Goal: Find contact information: Find contact information

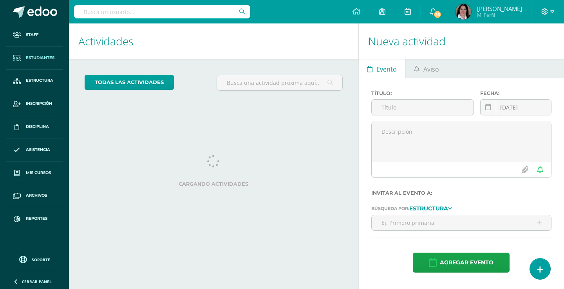
click at [37, 55] on span "Estudiantes" at bounding box center [40, 58] width 29 height 6
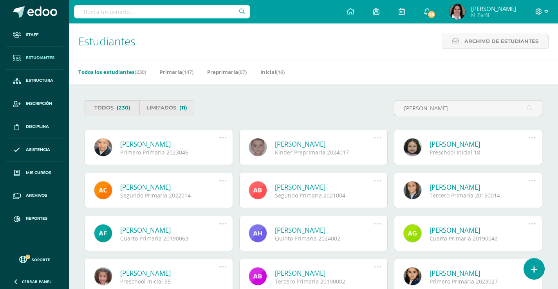
type input "Carlos adrian"
click at [161, 146] on link "Carlos Adrian Herrera Rodríguez" at bounding box center [169, 144] width 99 height 9
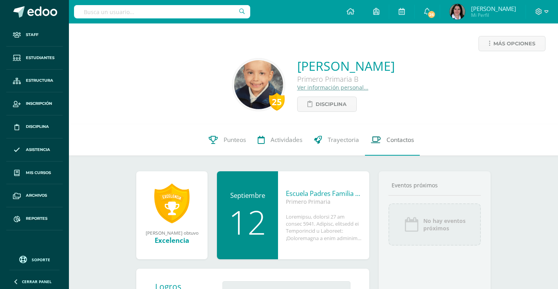
click at [393, 140] on span "Contactos" at bounding box center [400, 140] width 27 height 8
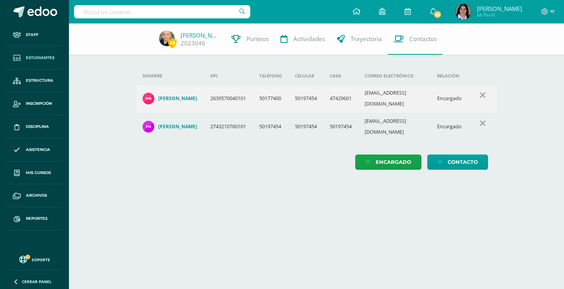
click at [43, 59] on span "Estudiantes" at bounding box center [40, 58] width 29 height 6
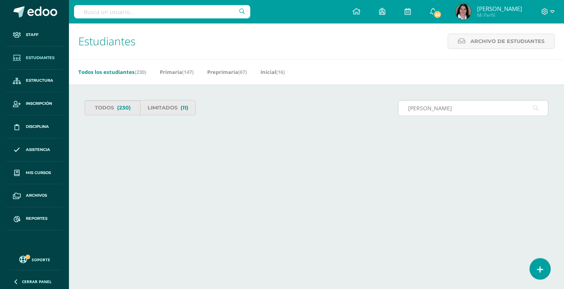
type input "[PERSON_NAME]"
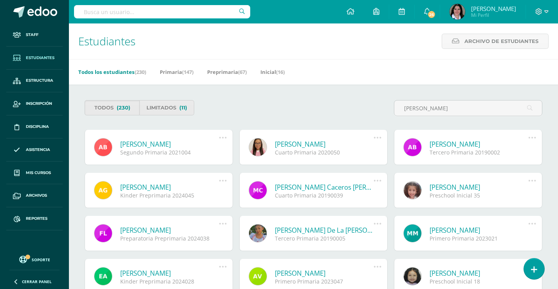
click at [168, 145] on link "Adriana Marcela Barillas García" at bounding box center [169, 144] width 99 height 9
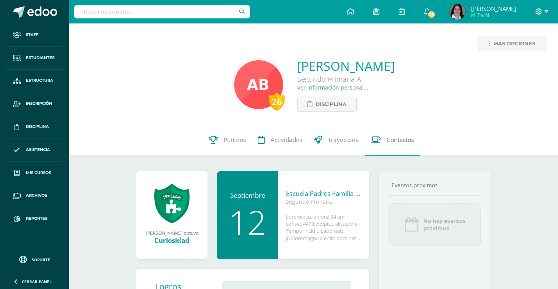
click at [399, 140] on span "Contactos" at bounding box center [400, 140] width 27 height 8
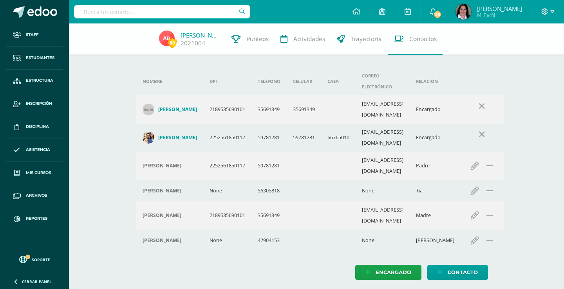
click at [191, 256] on div "Nombre DPI Teléfono Celular Casa Correo electrónico Relación Diana Guadalupe Ga…" at bounding box center [317, 159] width 386 height 273
